Goal: Information Seeking & Learning: Learn about a topic

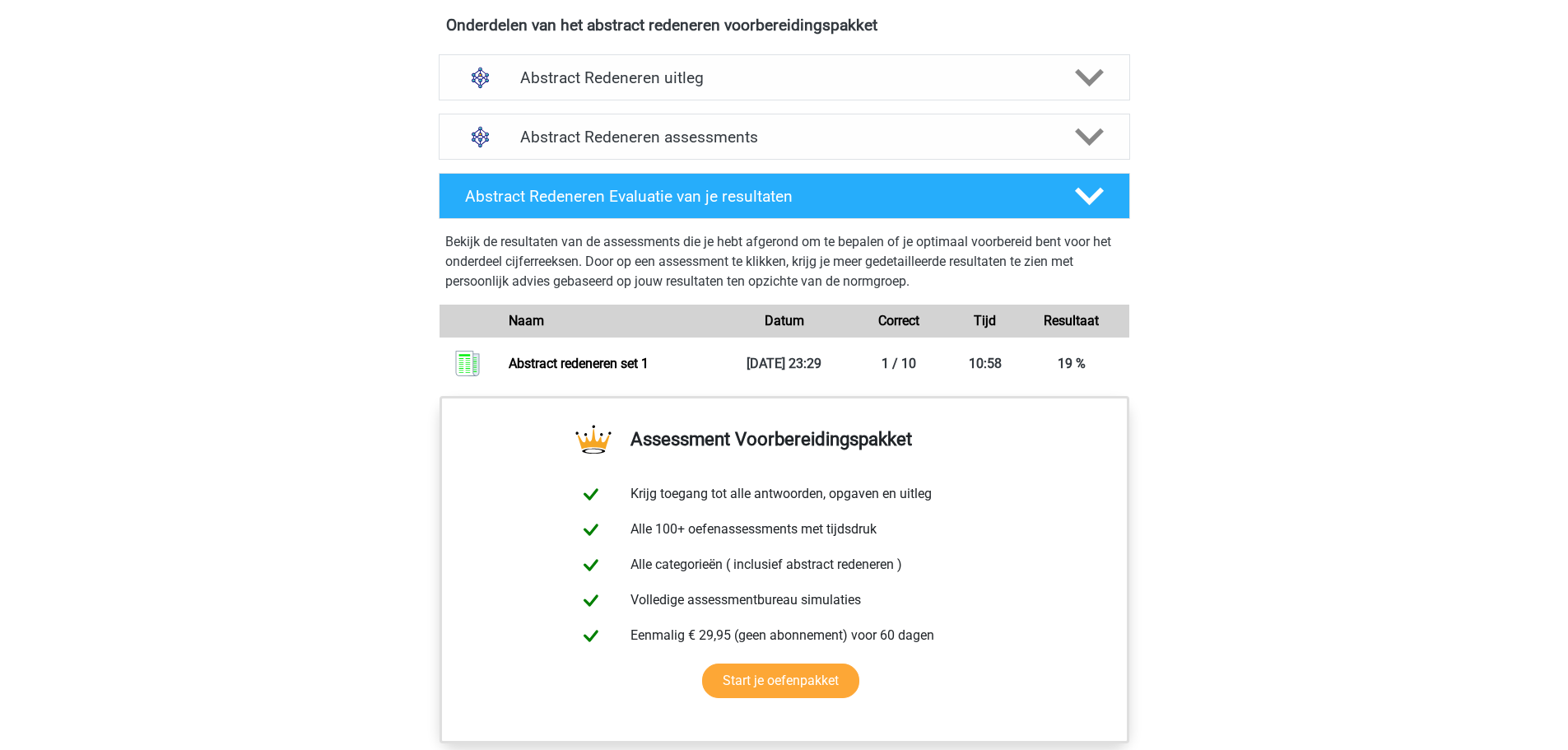
scroll to position [1152, 0]
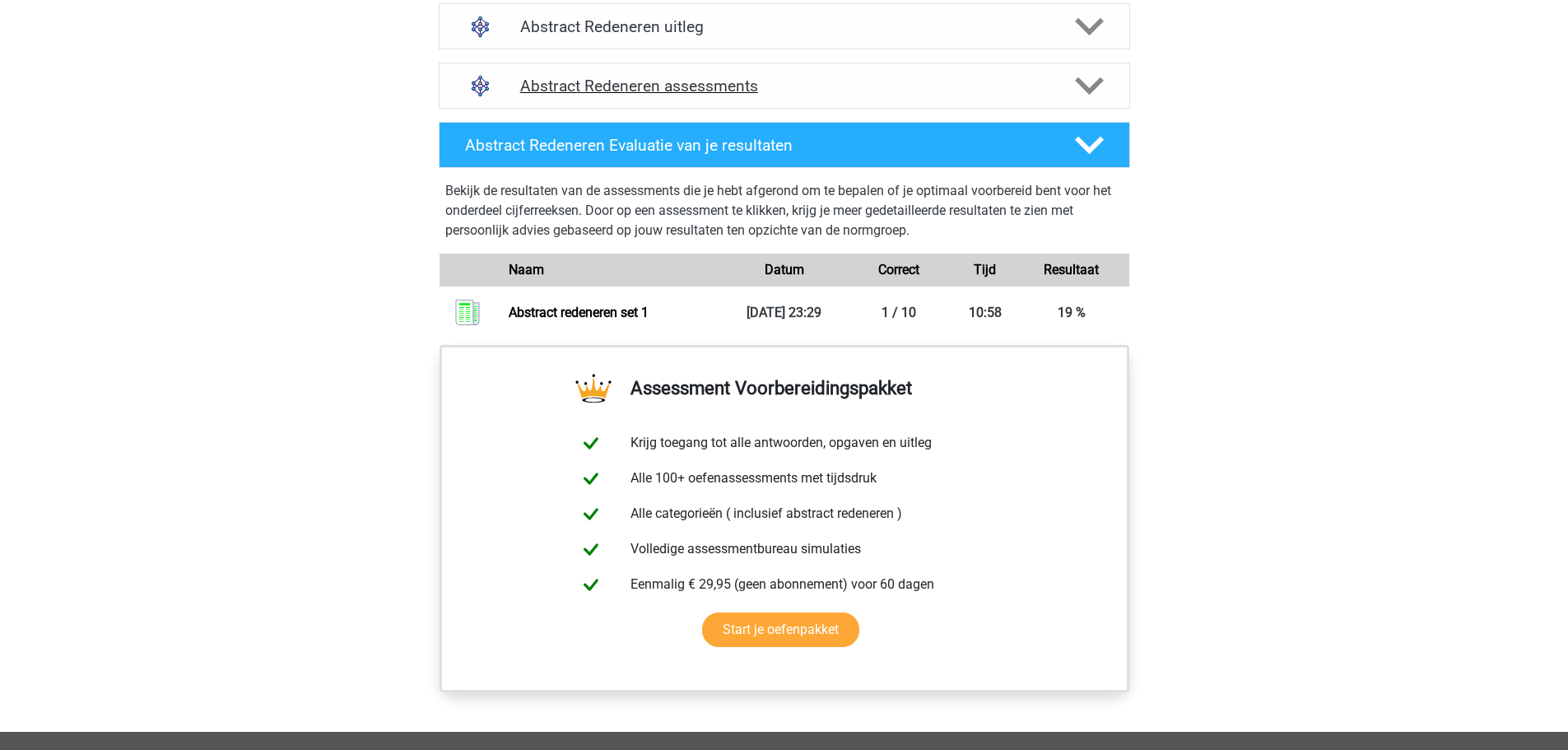
click at [1091, 88] on polygon at bounding box center [1089, 85] width 29 height 18
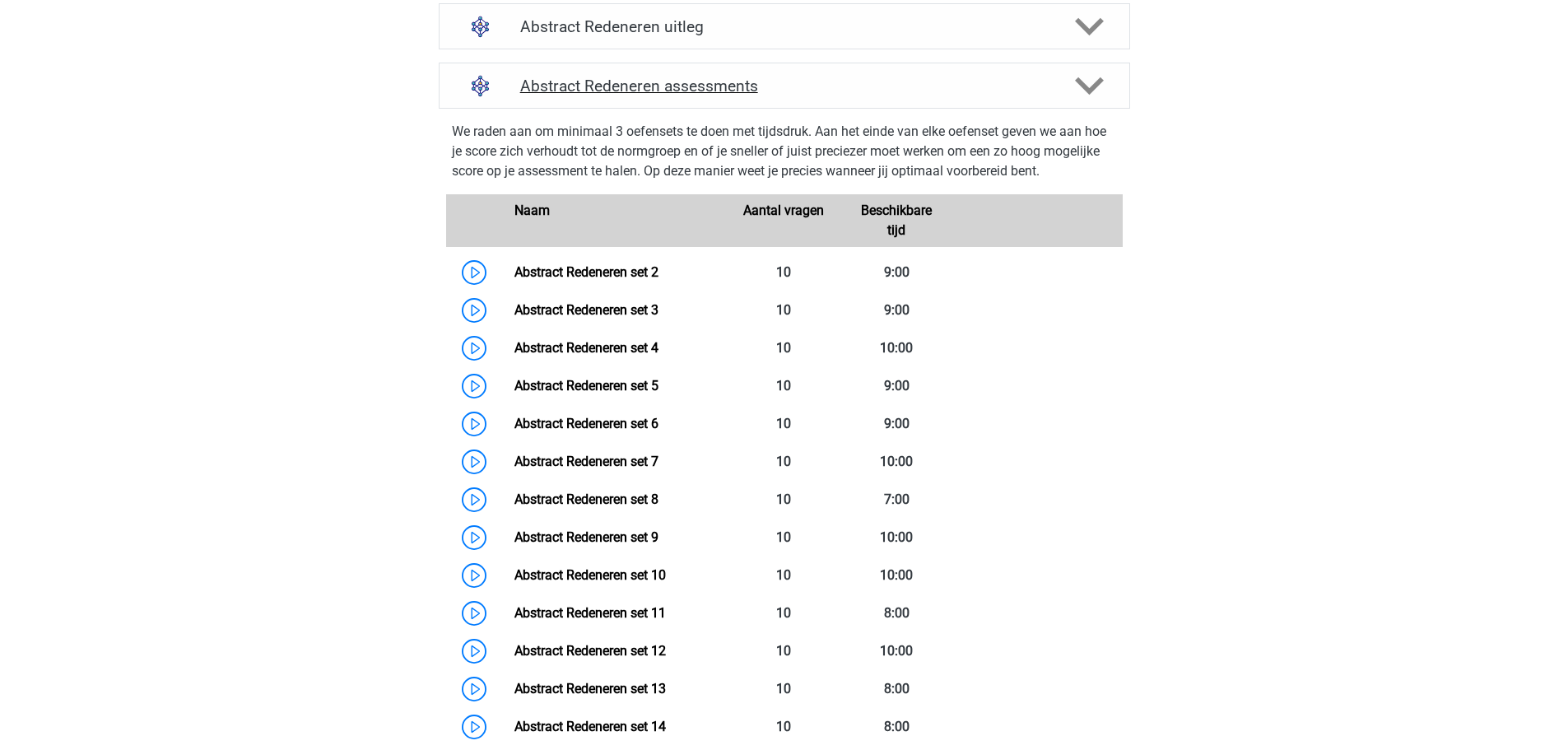
click at [1091, 88] on polygon at bounding box center [1089, 85] width 29 height 18
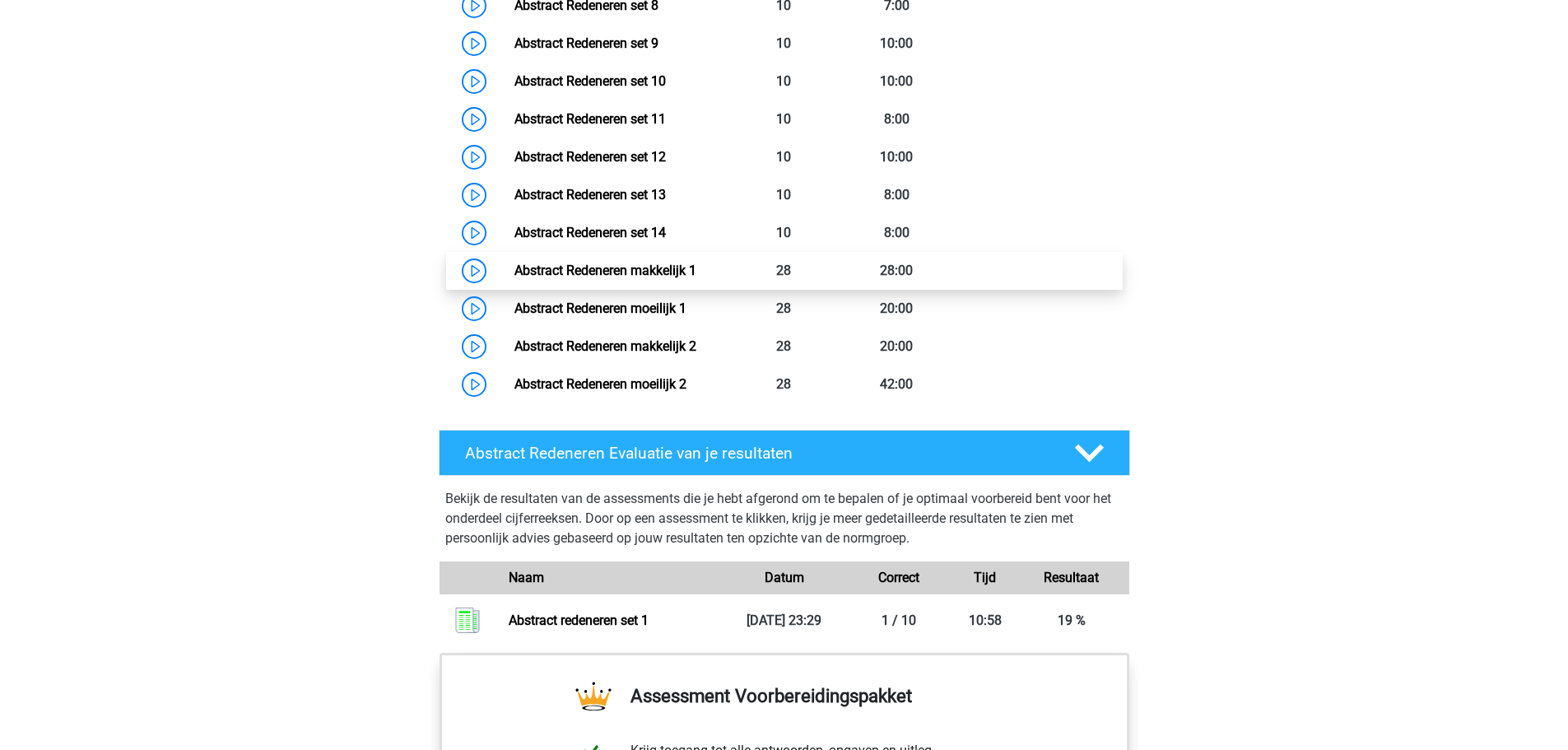
click at [515, 270] on link "Abstract Redeneren makkelijk 1" at bounding box center [605, 270] width 182 height 16
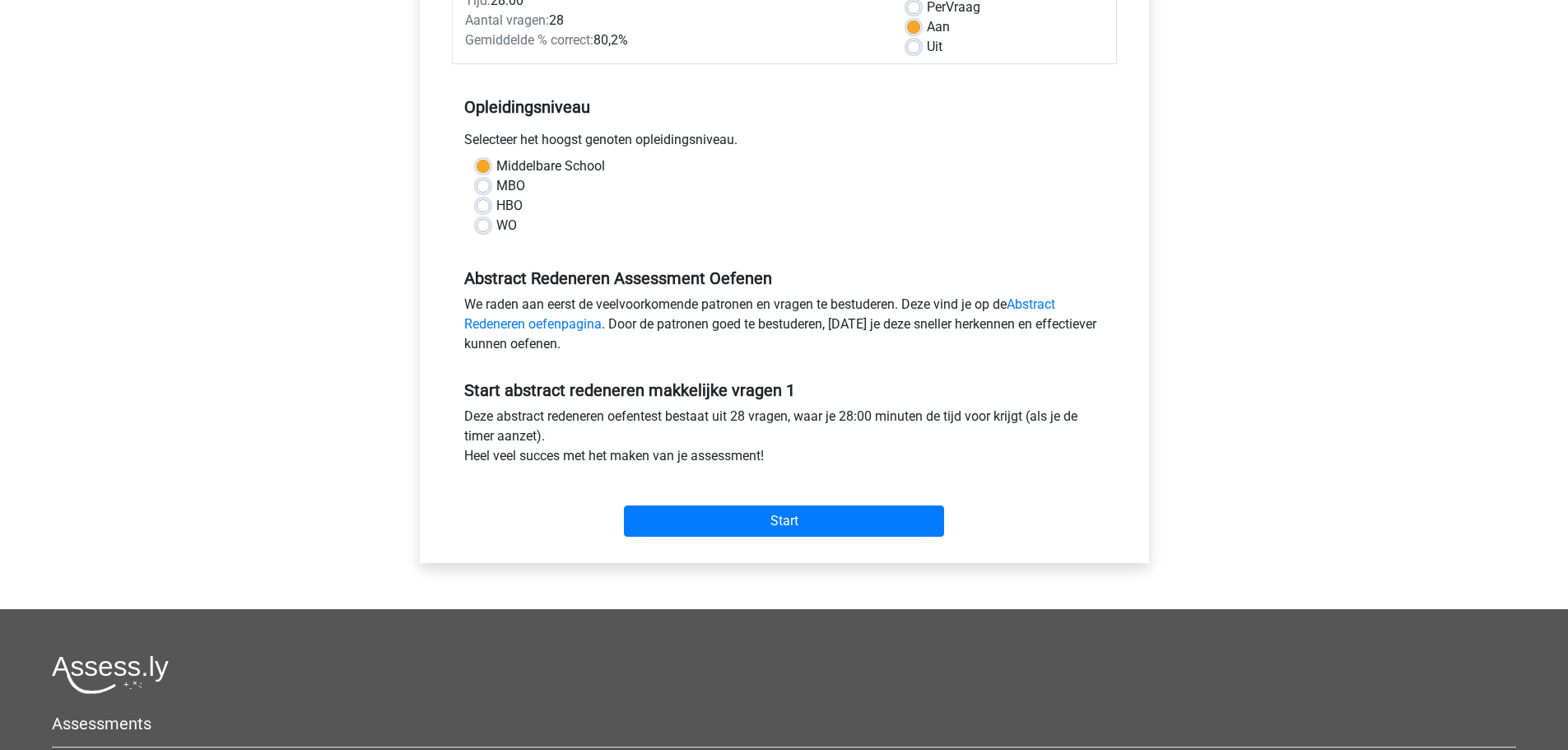
scroll to position [329, 0]
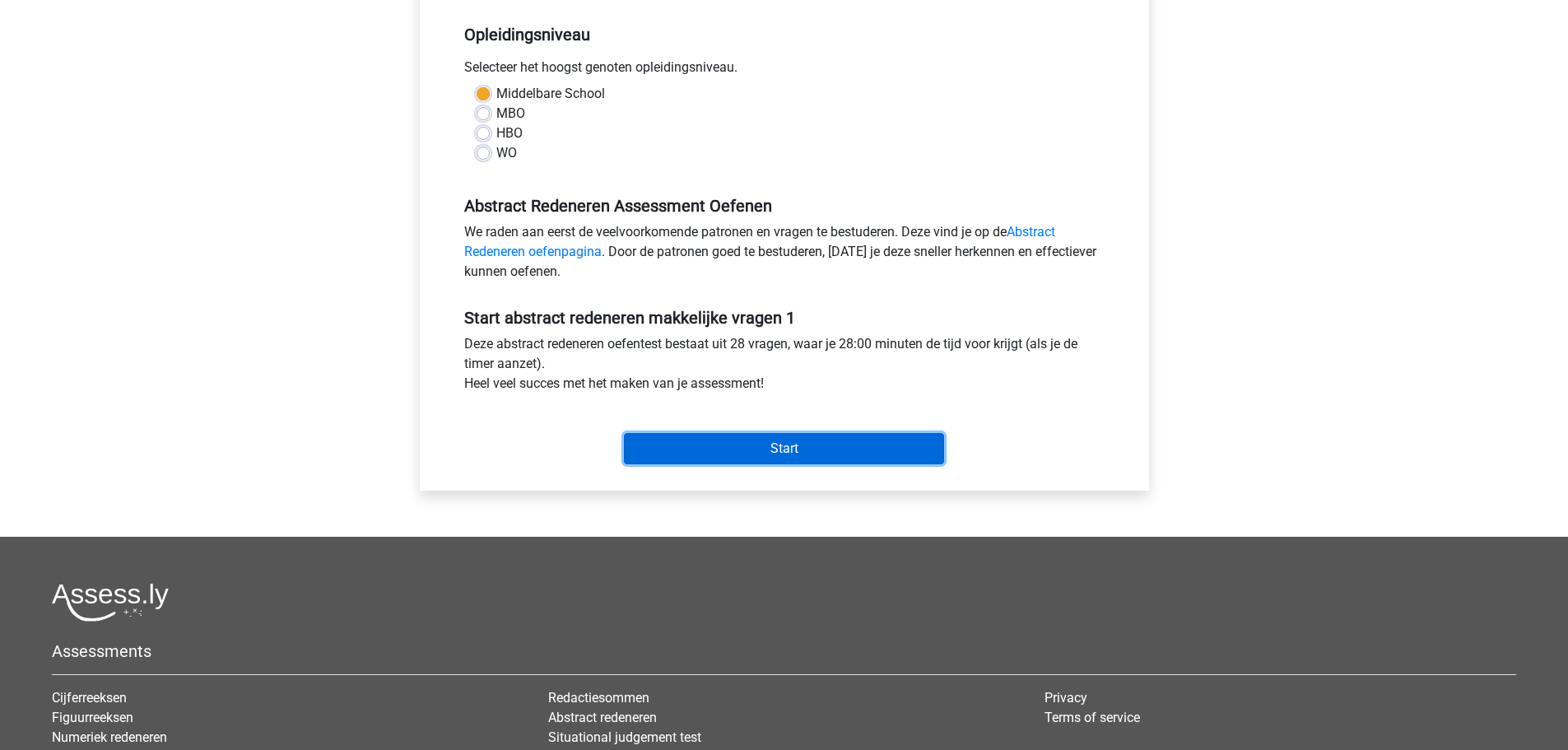
click at [832, 449] on input "Start" at bounding box center [784, 449] width 321 height 32
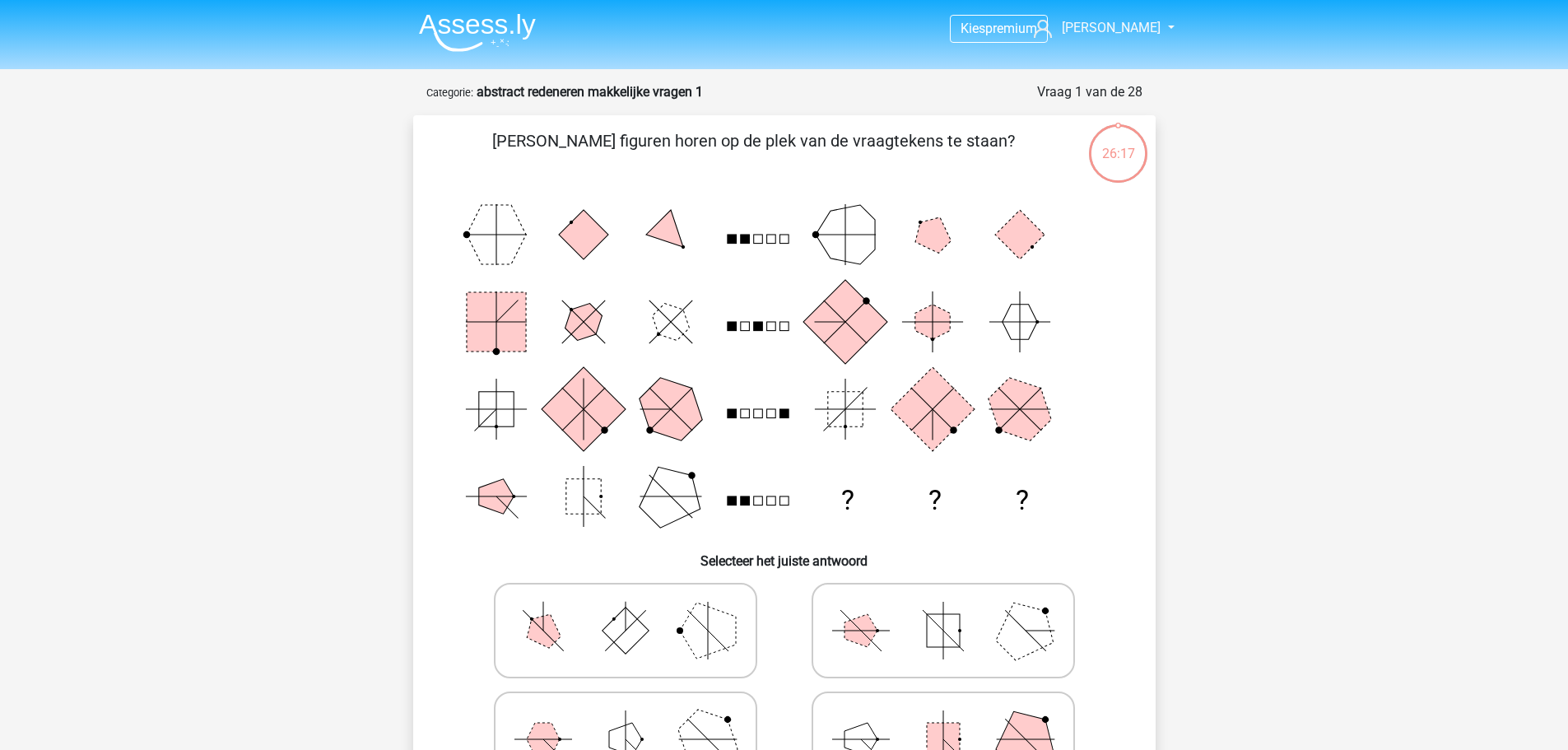
click at [934, 618] on rect at bounding box center [943, 630] width 33 height 32
click at [943, 609] on input "radio" at bounding box center [949, 604] width 11 height 11
radio input "true"
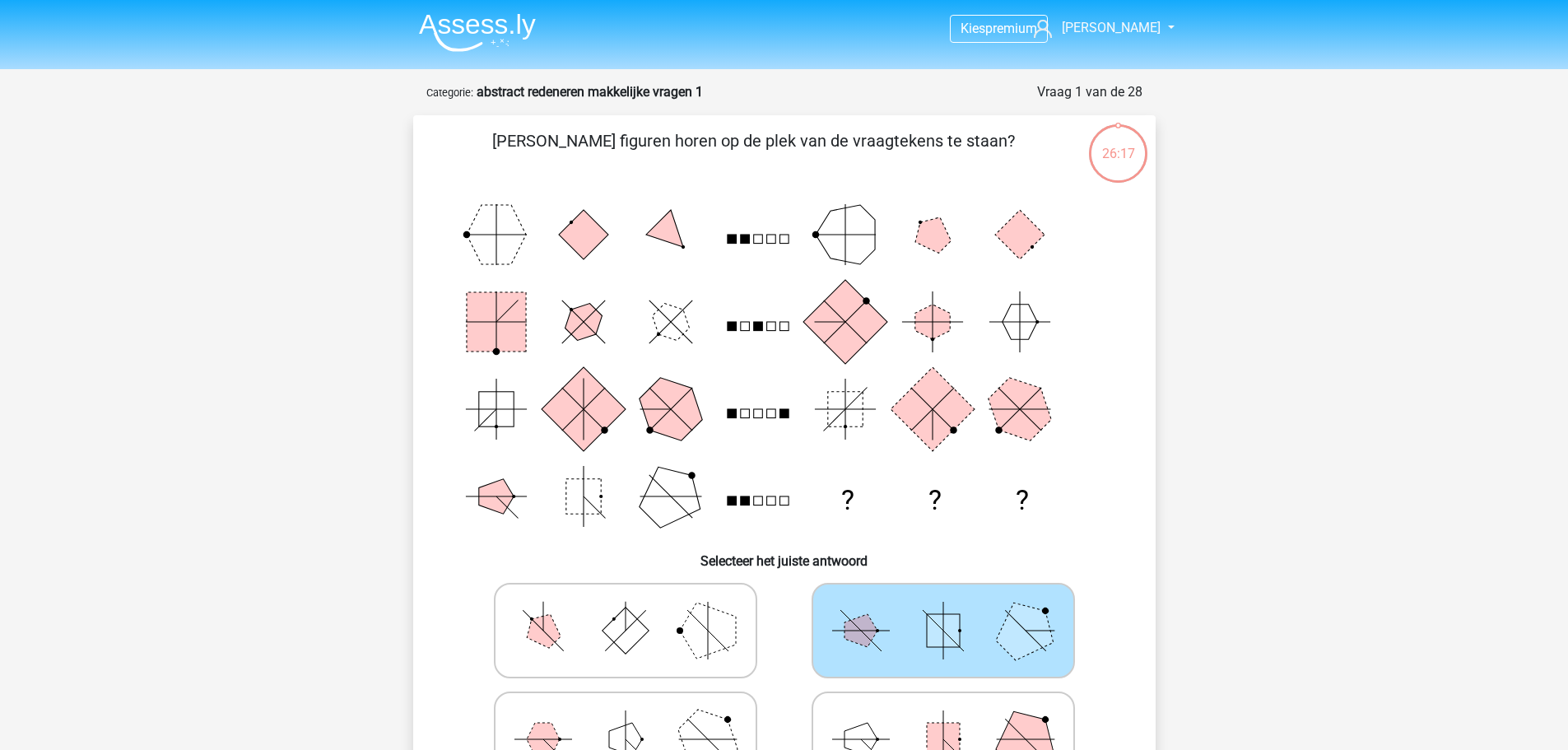
click at [934, 618] on rect at bounding box center [943, 630] width 33 height 32
click at [943, 609] on input "radio" at bounding box center [949, 604] width 11 height 11
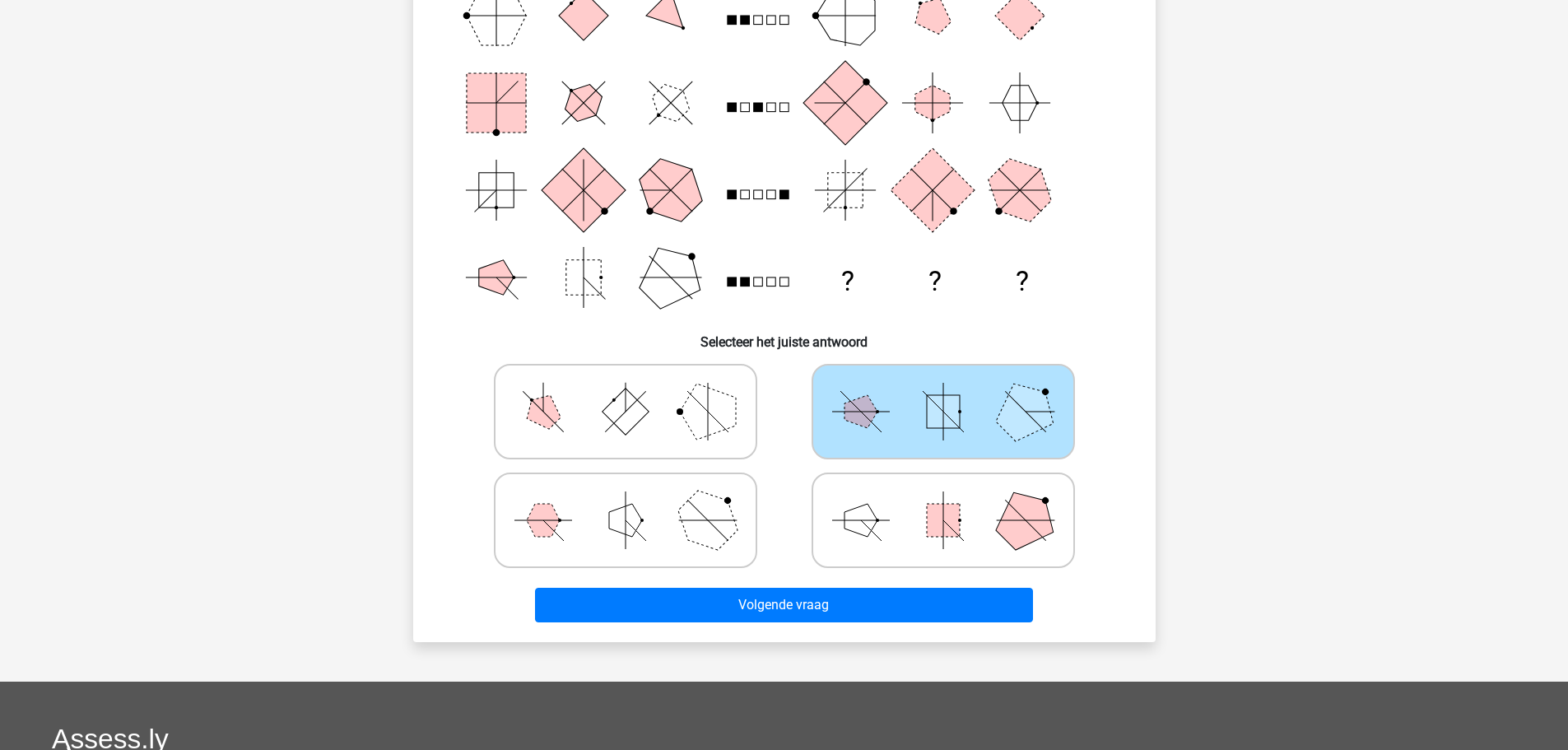
scroll to position [494, 0]
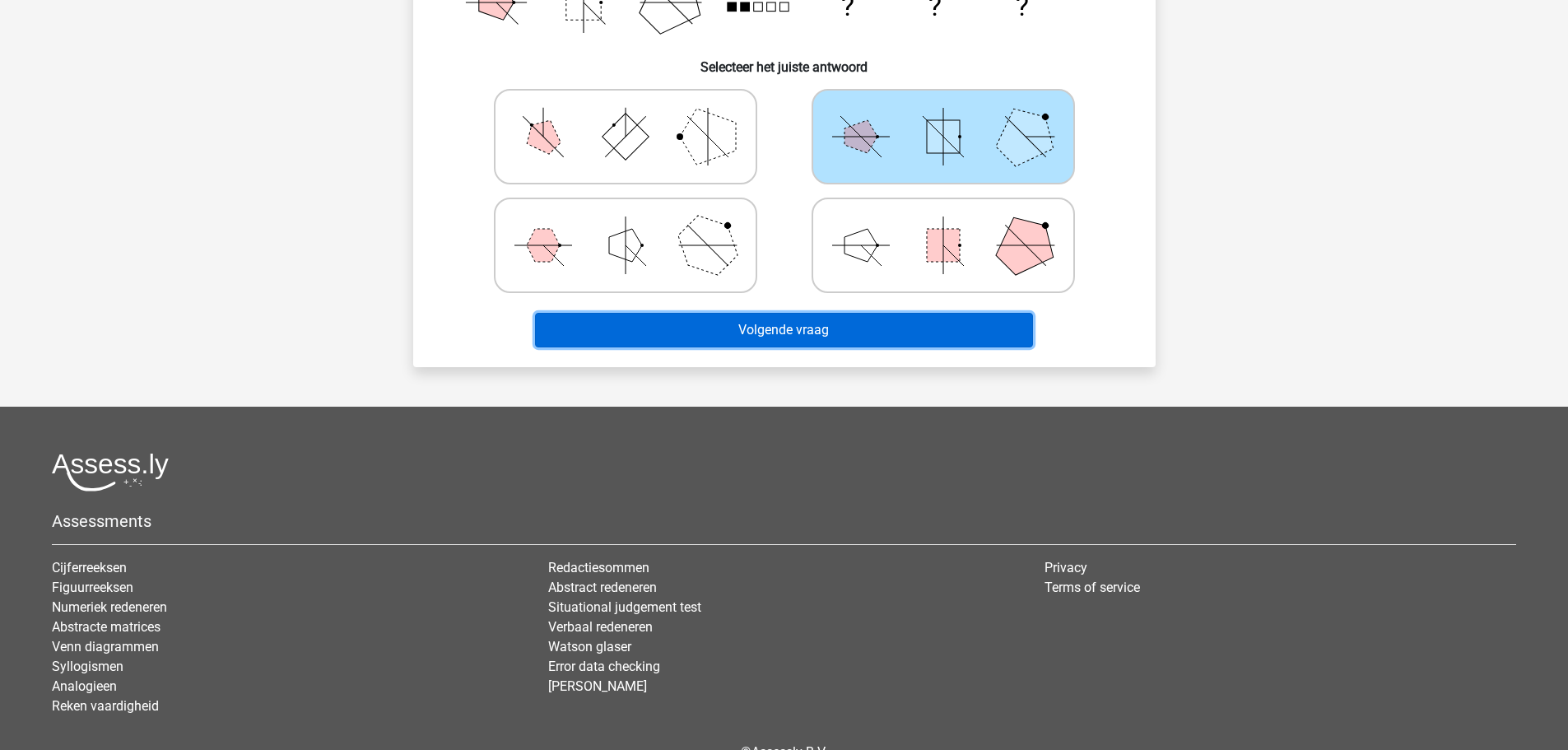
click at [806, 328] on button "Volgende vraag" at bounding box center [784, 329] width 498 height 34
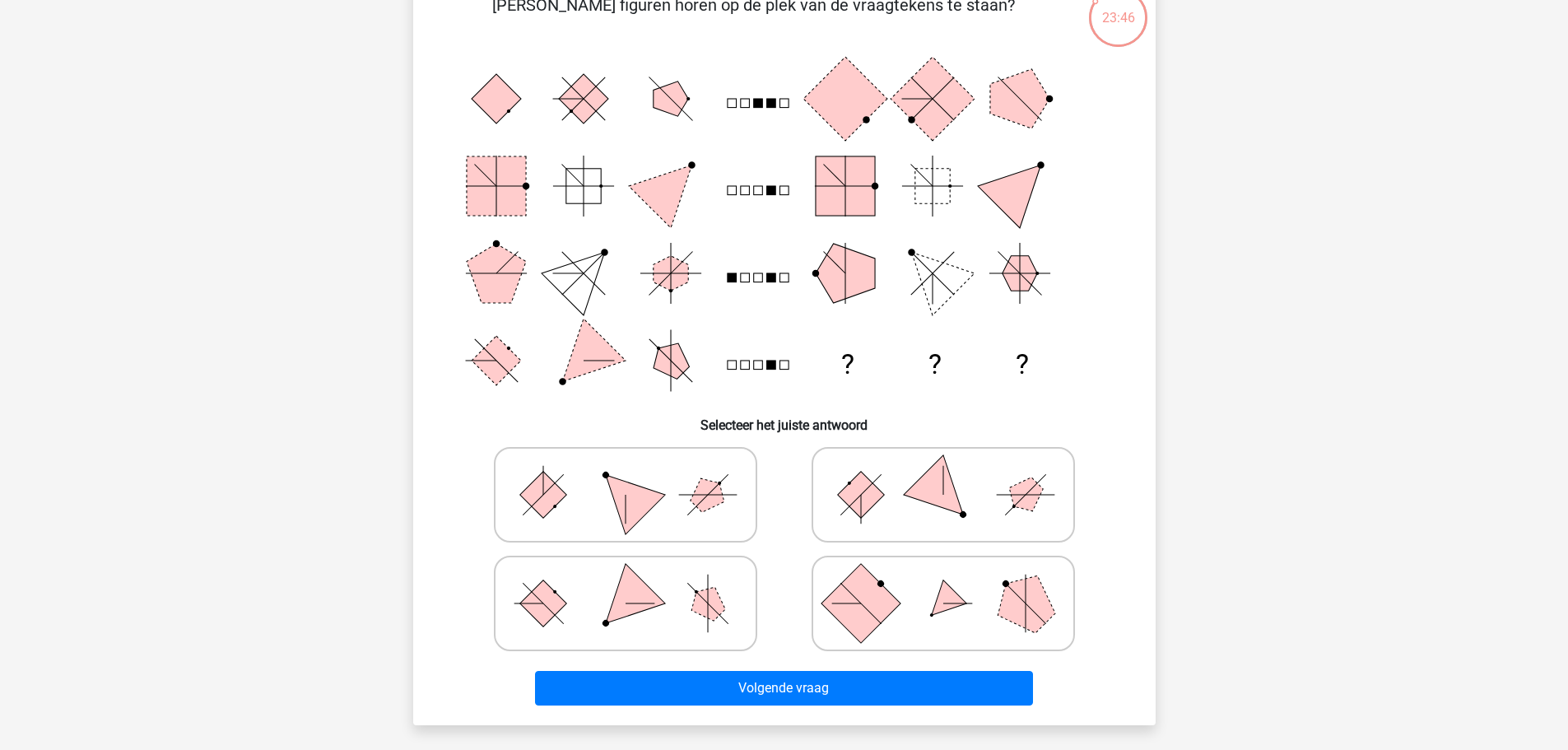
scroll to position [164, 0]
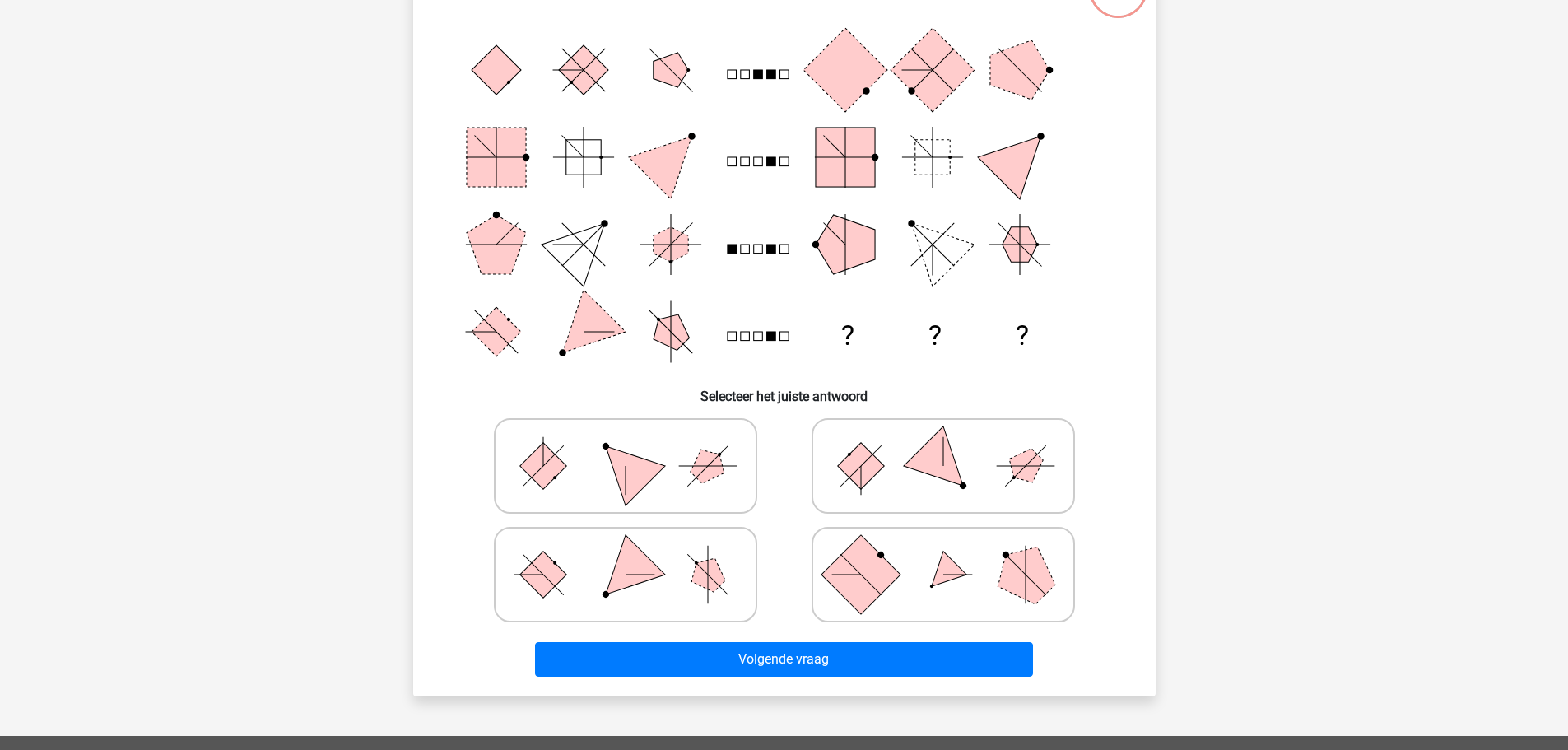
click at [854, 458] on rect at bounding box center [860, 465] width 47 height 47
click at [943, 445] on input "radio" at bounding box center [949, 440] width 11 height 11
radio input "true"
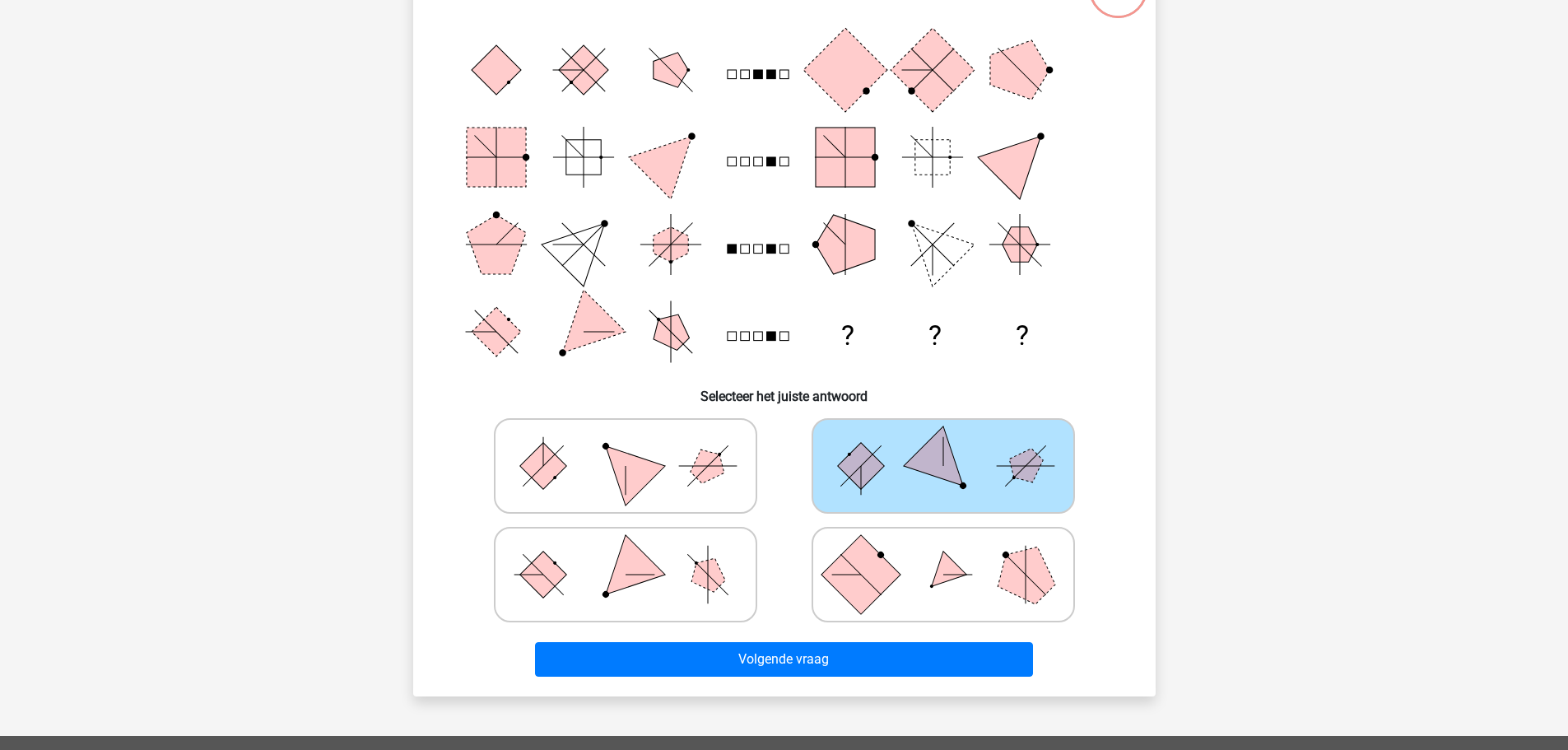
click at [854, 458] on rect at bounding box center [860, 465] width 47 height 47
click at [943, 445] on input "radio" at bounding box center [949, 440] width 11 height 11
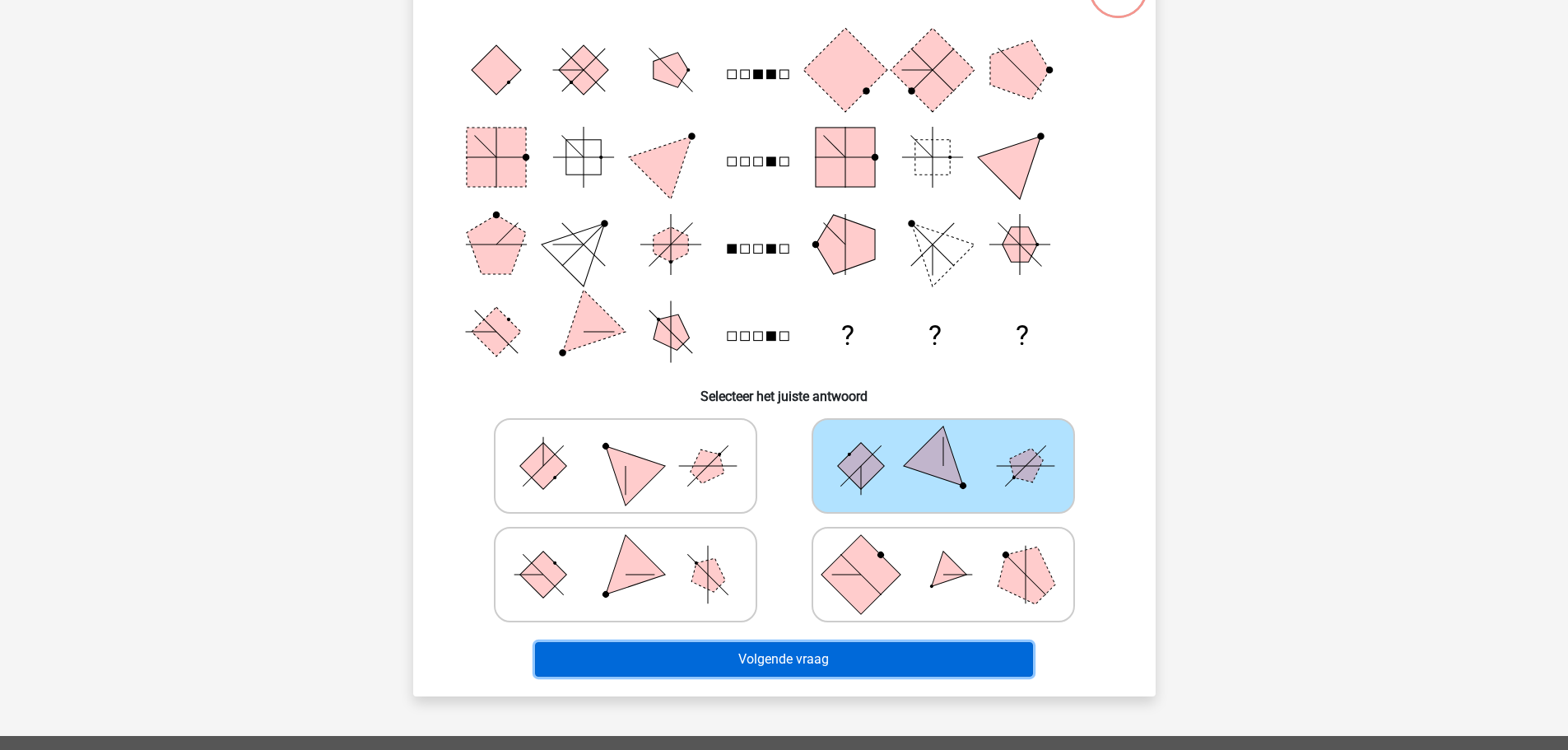
click at [869, 657] on button "Volgende vraag" at bounding box center [784, 659] width 498 height 34
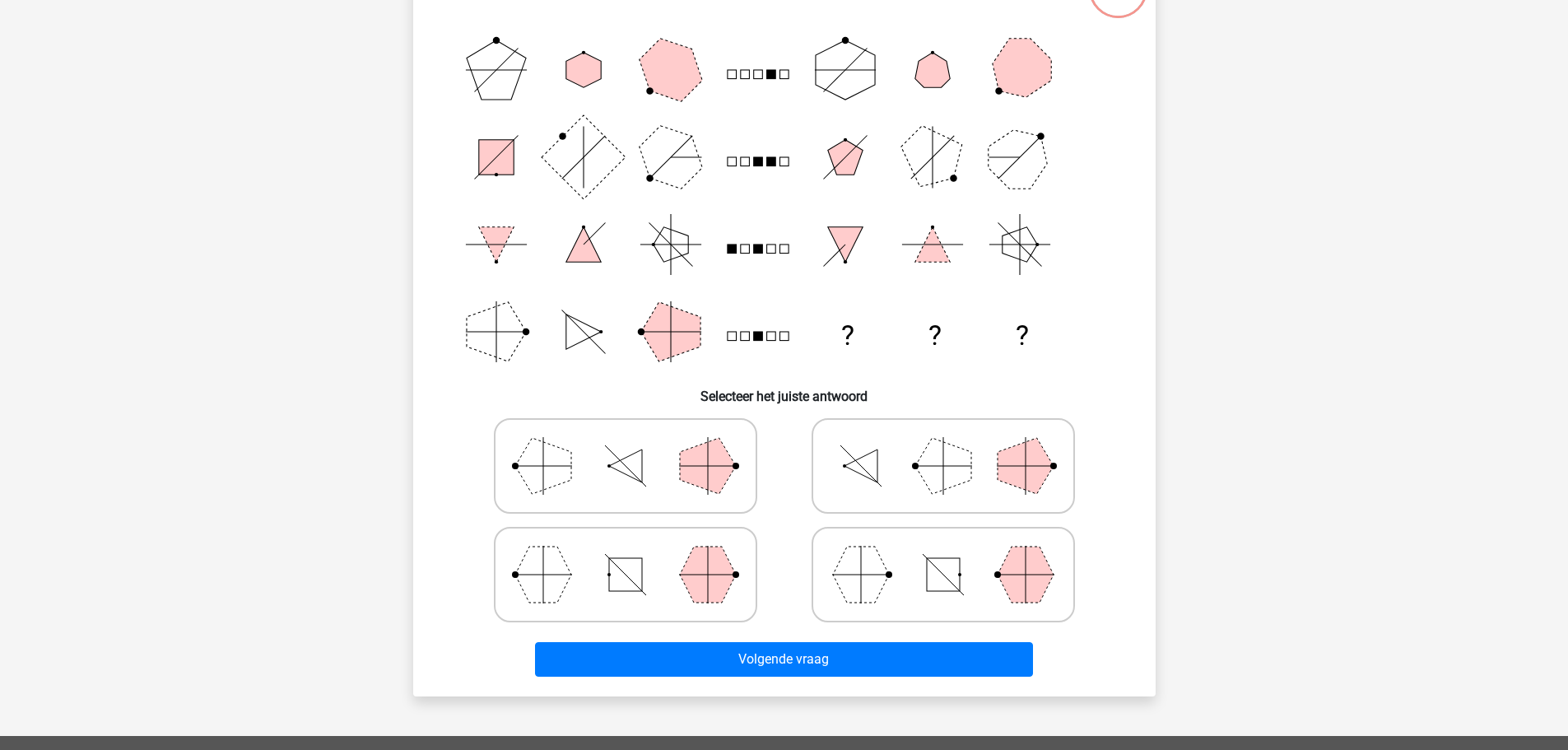
scroll to position [83, 0]
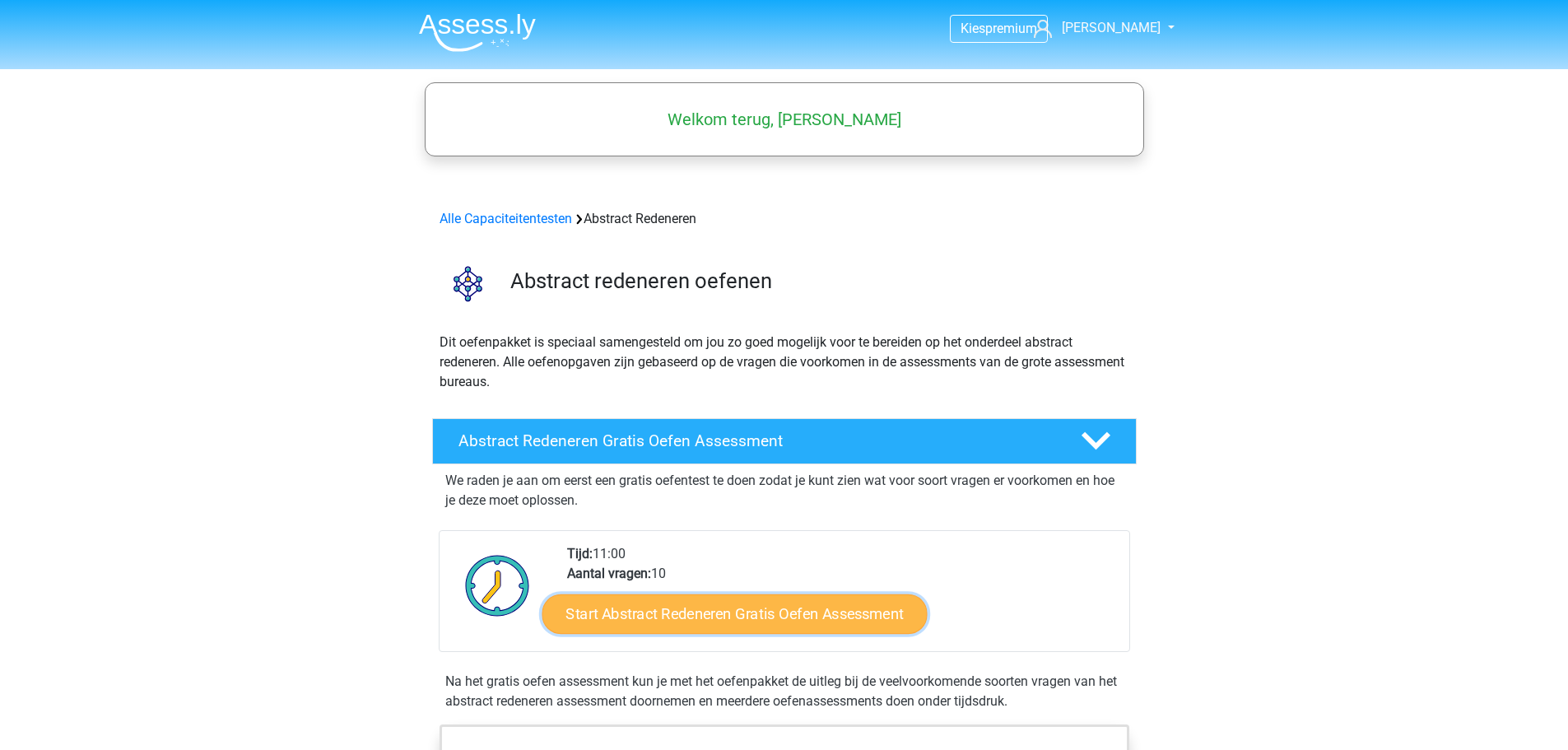
click at [788, 620] on link "Start Abstract Redeneren Gratis Oefen Assessment" at bounding box center [734, 613] width 386 height 40
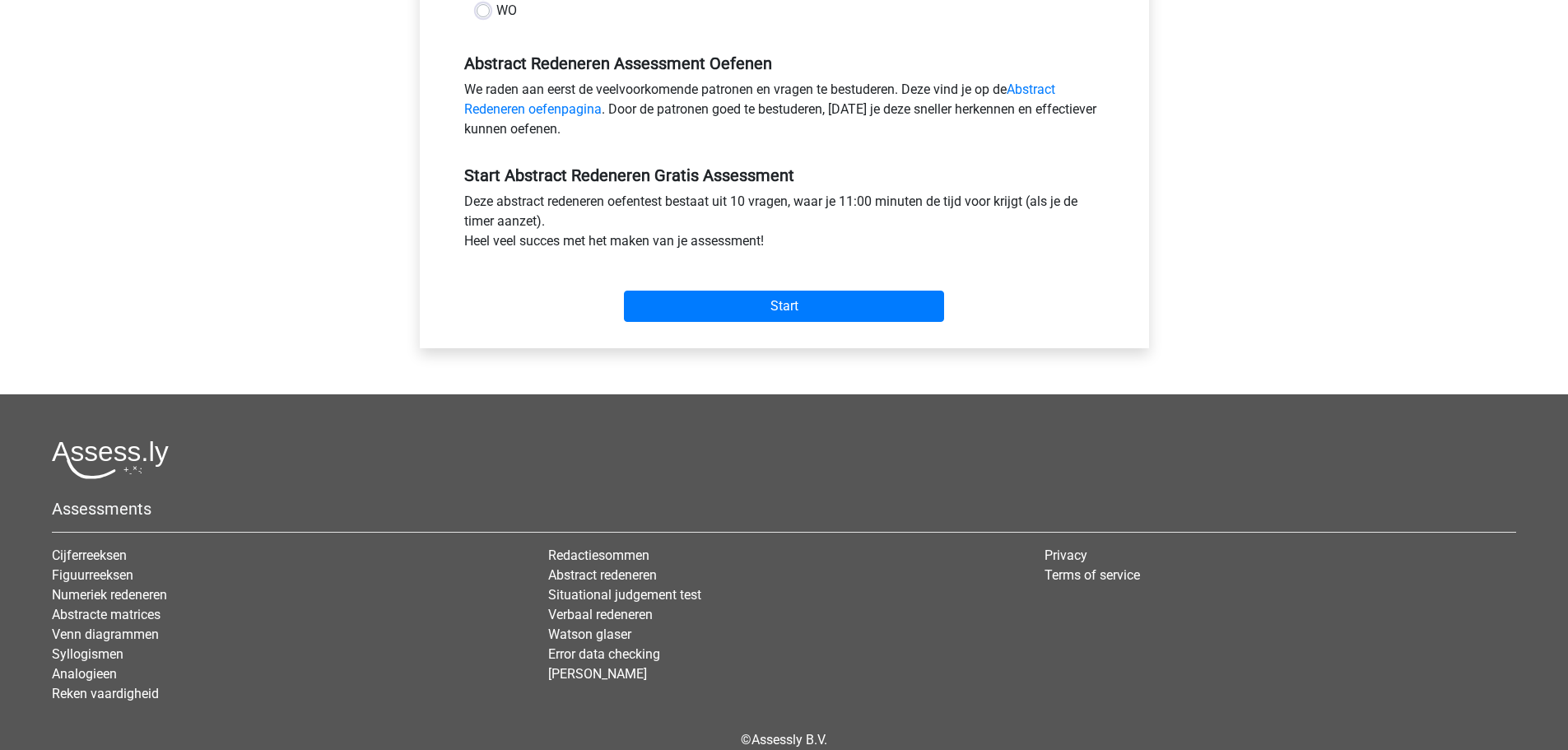
scroll to position [494, 0]
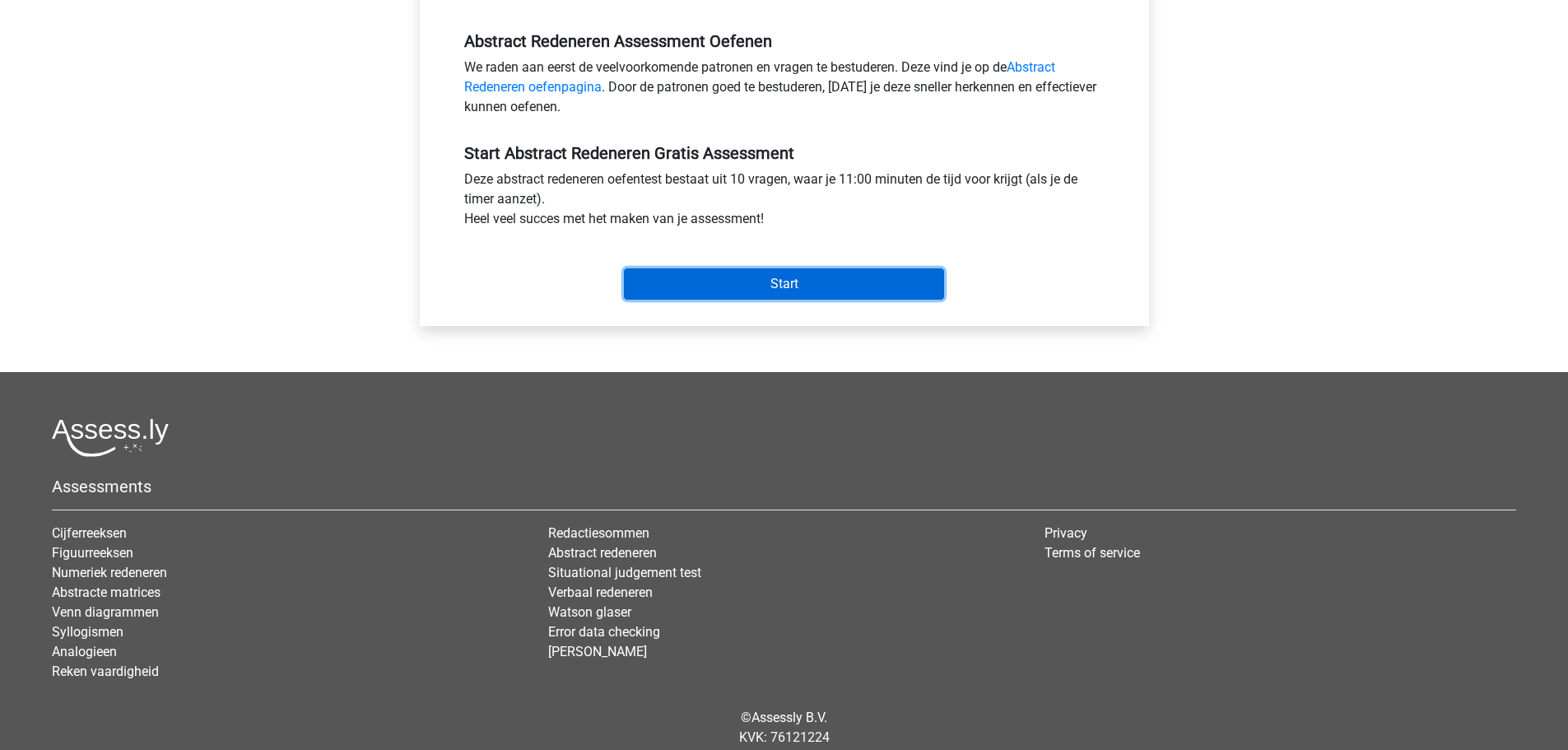
click at [784, 281] on input "Start" at bounding box center [784, 285] width 321 height 32
